Goal: Information Seeking & Learning: Learn about a topic

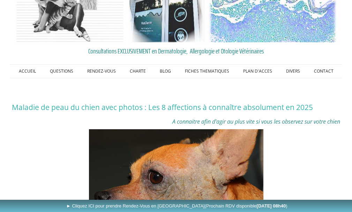
scroll to position [35, 0]
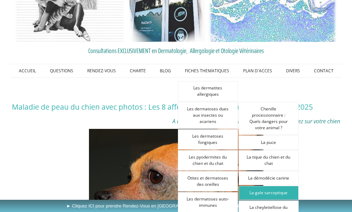
click at [276, 190] on link "La gale sarcoptique" at bounding box center [269, 193] width 60 height 14
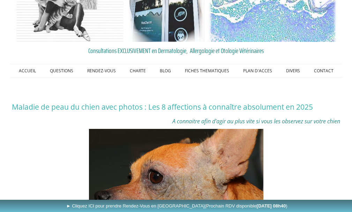
scroll to position [35, 0]
